Goal: Navigation & Orientation: Find specific page/section

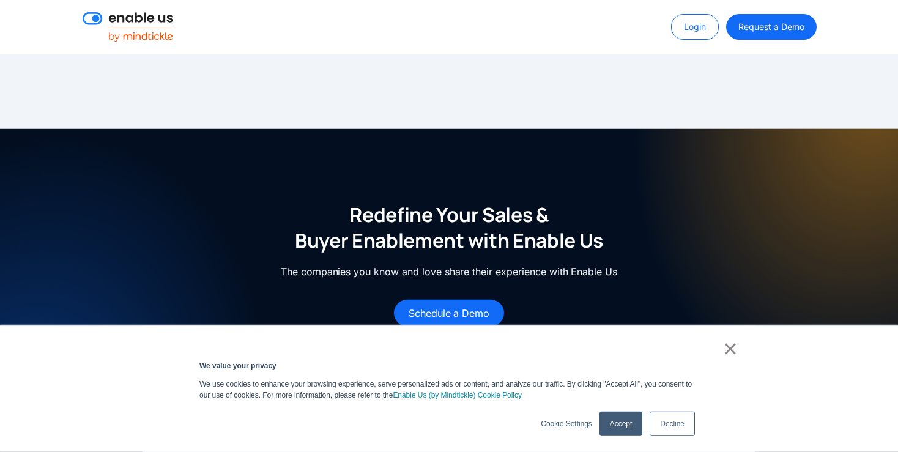
scroll to position [1814, 0]
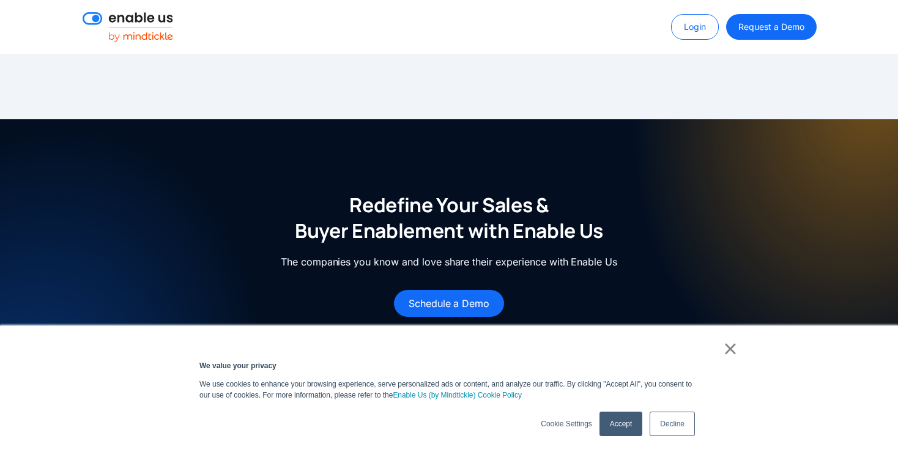
click at [729, 349] on link "×" at bounding box center [730, 348] width 15 height 11
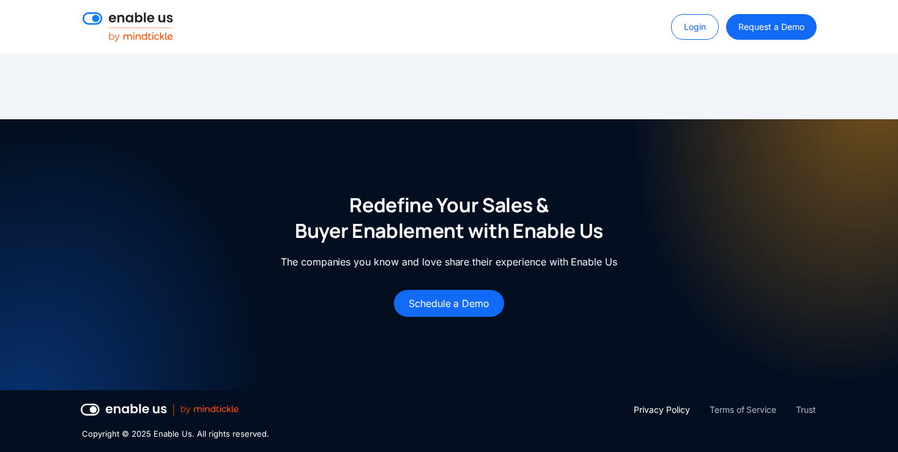
click at [669, 409] on div "Privacy Policy" at bounding box center [662, 410] width 56 height 15
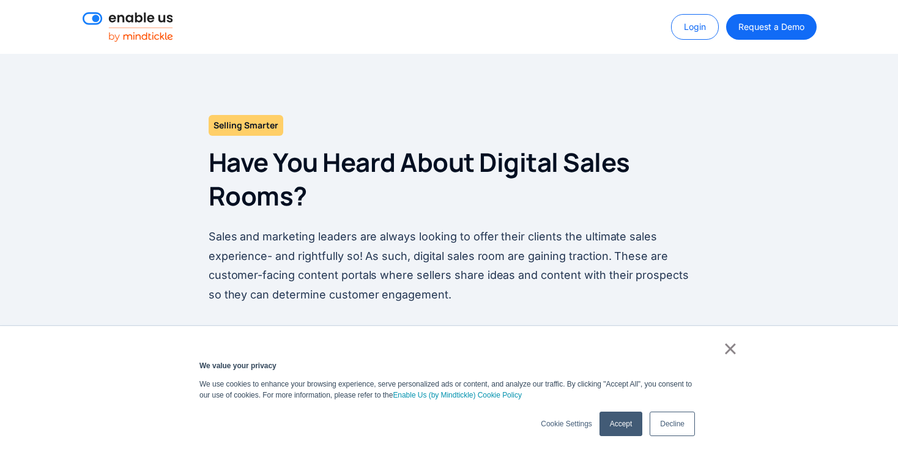
scroll to position [1453, 0]
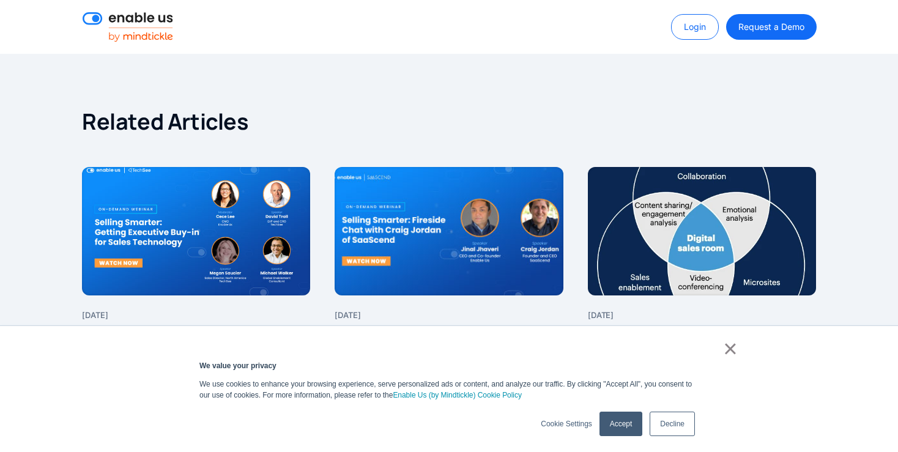
click at [683, 421] on link "Decline" at bounding box center [672, 424] width 45 height 24
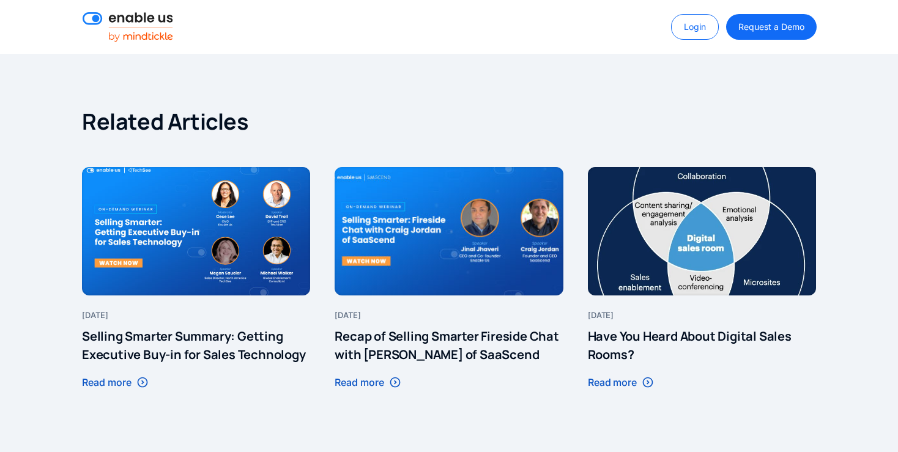
drag, startPoint x: 154, startPoint y: 433, endPoint x: 188, endPoint y: 433, distance: 33.7
copy div "Enable Us"
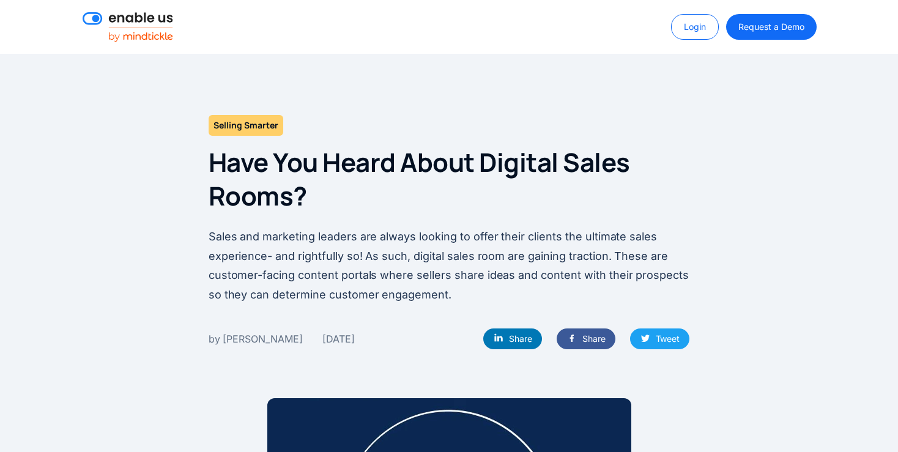
scroll to position [1453, 0]
